Goal: Transaction & Acquisition: Purchase product/service

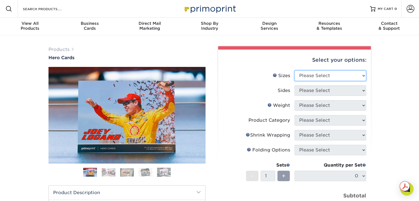
click at [317, 76] on select "Please Select 1.5" x 7" 4" x 6" 5" x 7" 6" x 8" 6" x 8.5" 6" x 9" 7" x 8.5" 7.5…" at bounding box center [330, 76] width 72 height 10
click at [203, 115] on img at bounding box center [126, 115] width 157 height 99
click at [200, 115] on link "Next" at bounding box center [197, 115] width 11 height 11
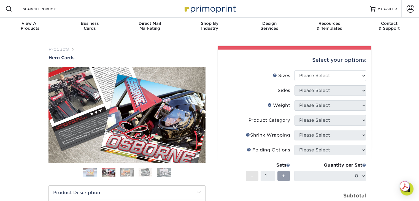
click at [200, 115] on link "Next" at bounding box center [197, 115] width 11 height 11
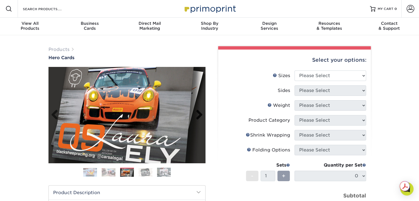
click at [200, 115] on link "Next" at bounding box center [197, 115] width 11 height 11
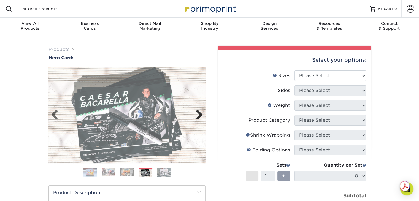
click at [200, 115] on link "Next" at bounding box center [197, 115] width 11 height 11
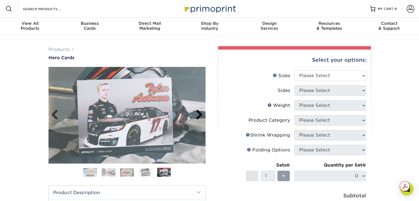
click at [200, 115] on link "Next" at bounding box center [197, 115] width 11 height 11
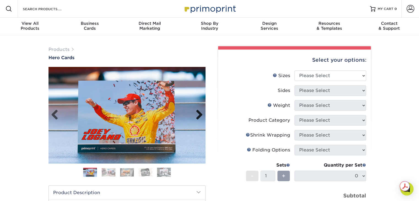
click at [200, 115] on link "Next" at bounding box center [197, 115] width 11 height 11
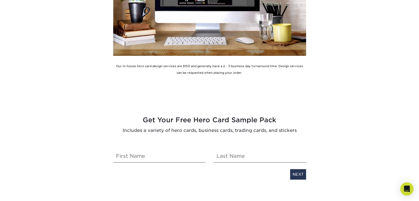
scroll to position [1129, 0]
